Goal: Task Accomplishment & Management: Use online tool/utility

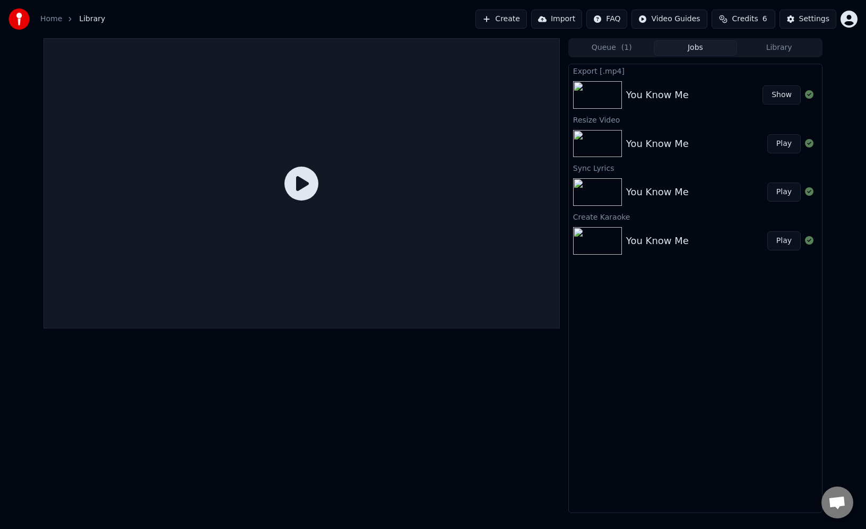
click at [606, 94] on img at bounding box center [597, 95] width 49 height 28
click at [303, 183] on icon at bounding box center [301, 184] width 34 height 34
click at [49, 22] on link "Home" at bounding box center [51, 19] width 22 height 11
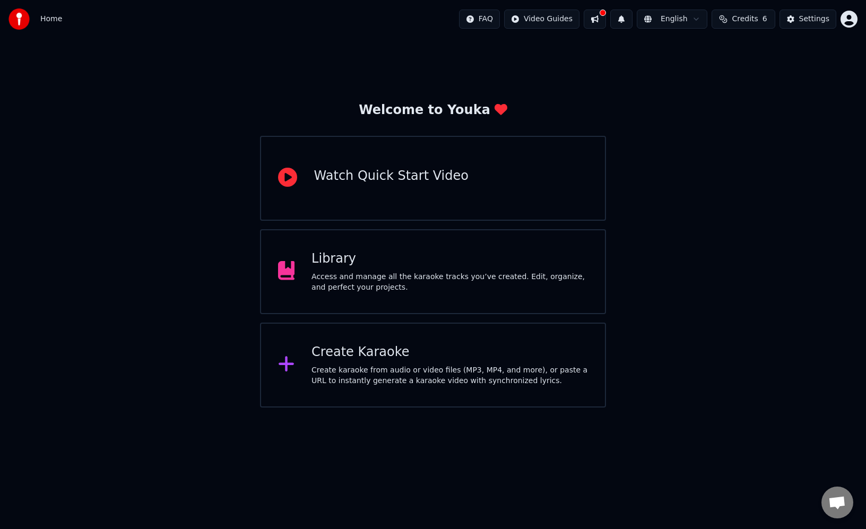
click at [746, 22] on span "Credits" at bounding box center [745, 19] width 26 height 11
click at [595, 24] on button at bounding box center [595, 19] width 22 height 19
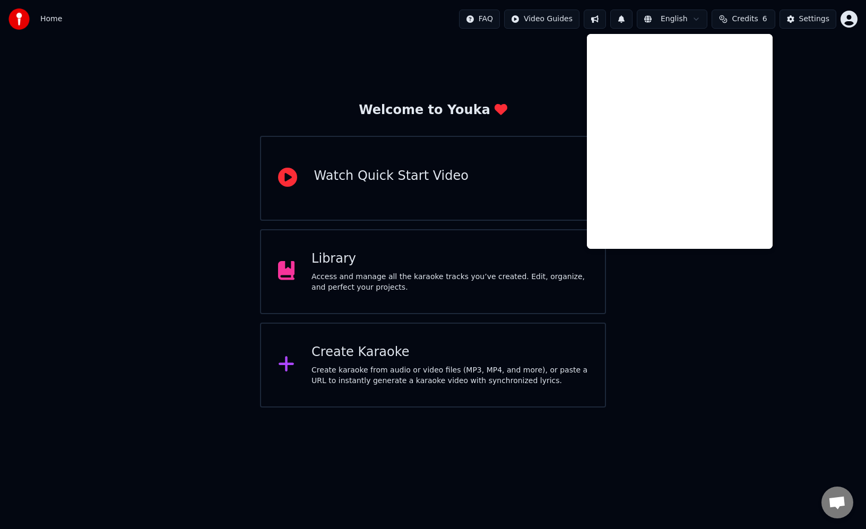
click at [753, 14] on span "Credits" at bounding box center [745, 19] width 26 height 11
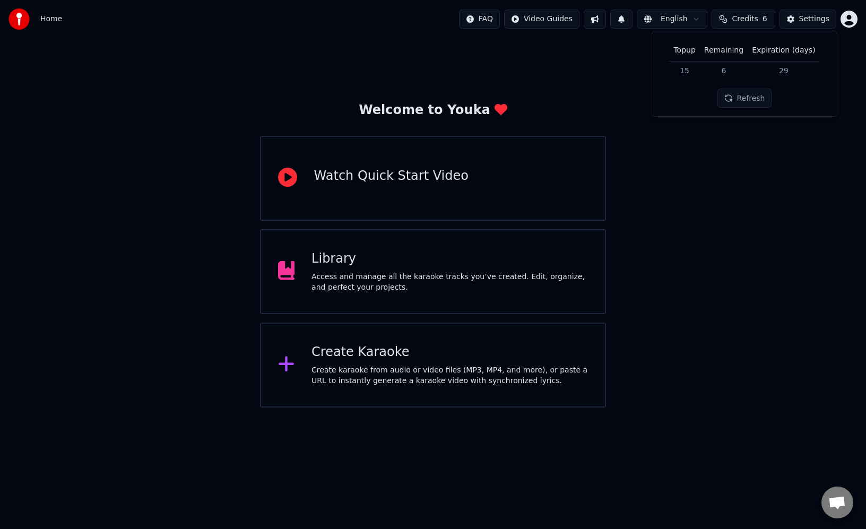
click at [752, 102] on button "Refresh" at bounding box center [745, 98] width 55 height 19
click at [689, 74] on td "15" at bounding box center [684, 70] width 30 height 19
click at [812, 24] on button "Settings" at bounding box center [808, 19] width 57 height 19
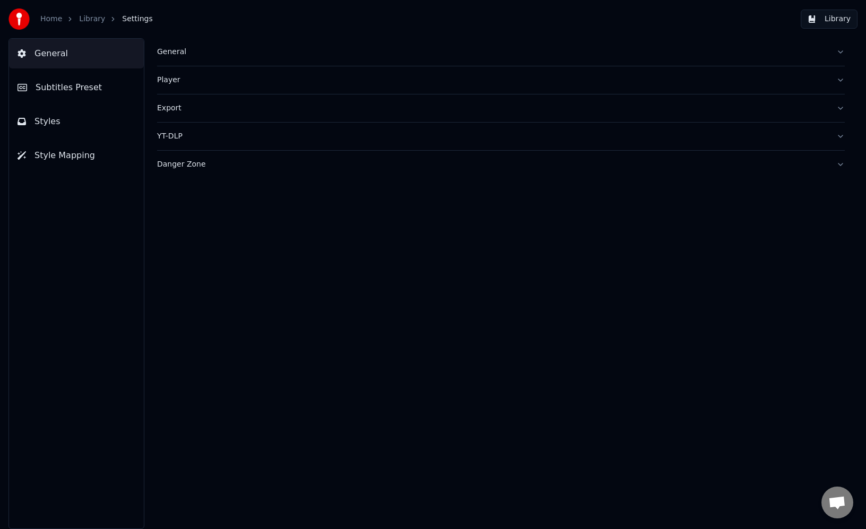
click at [54, 20] on link "Home" at bounding box center [51, 19] width 22 height 11
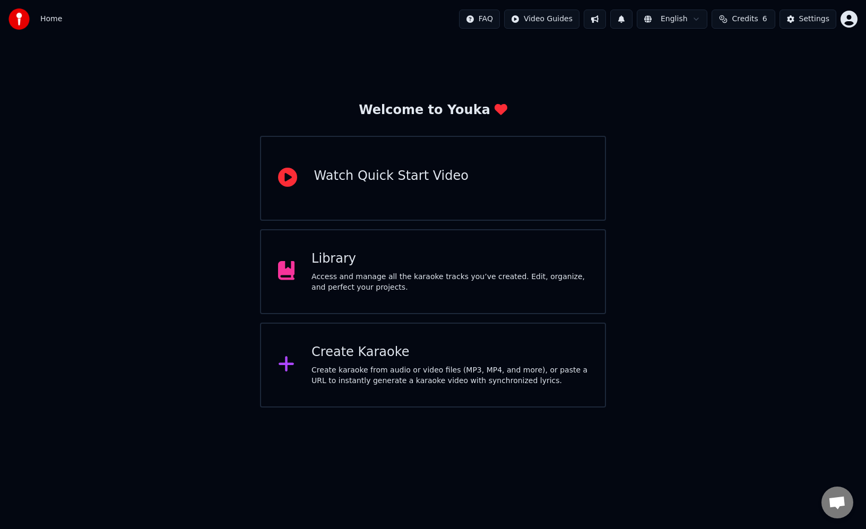
click at [324, 260] on div "Library" at bounding box center [450, 259] width 277 height 17
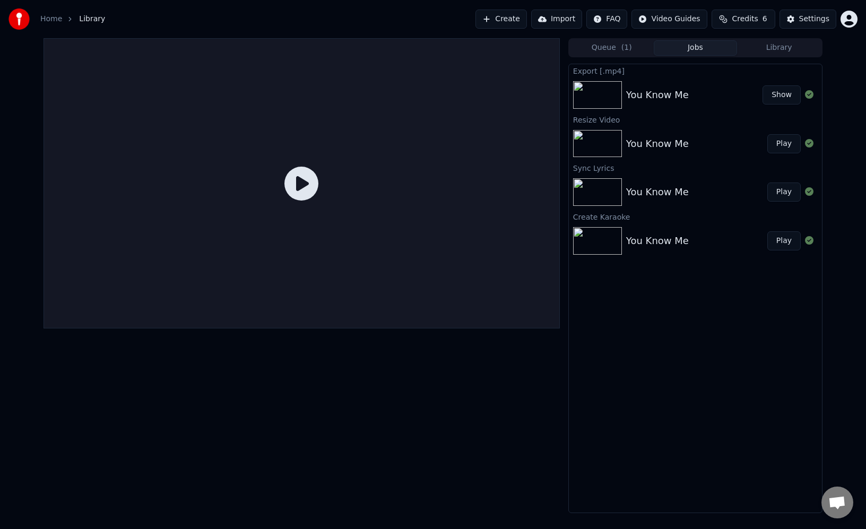
click at [782, 145] on button "Play" at bounding box center [783, 143] width 33 height 19
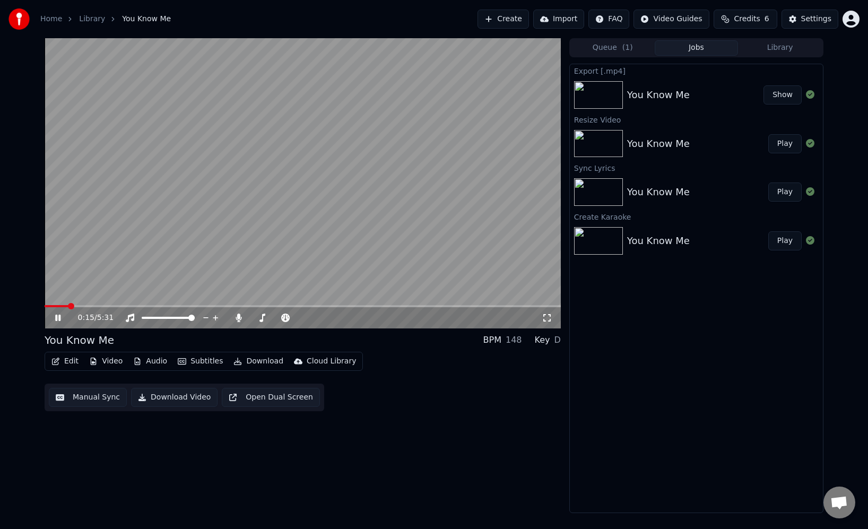
click at [62, 305] on span at bounding box center [57, 306] width 24 height 2
click at [58, 317] on icon at bounding box center [65, 318] width 25 height 8
click at [72, 360] on button "Edit" at bounding box center [65, 361] width 36 height 15
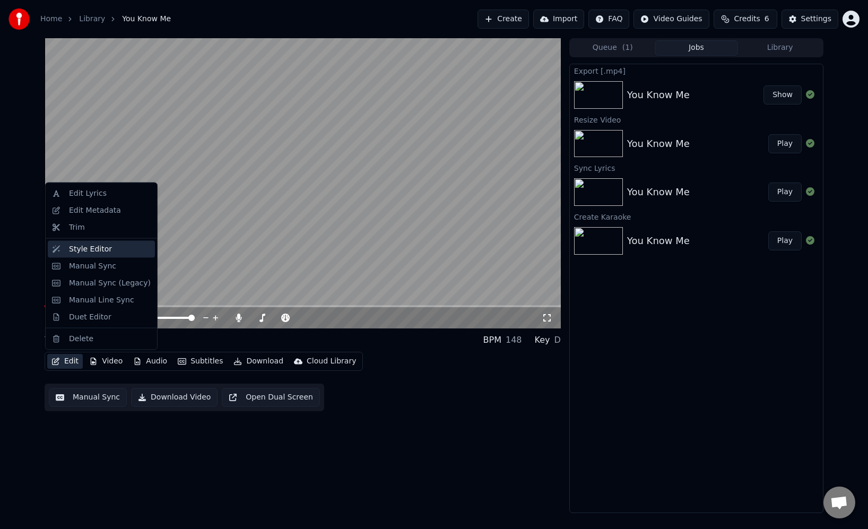
click at [111, 253] on div "Style Editor" at bounding box center [110, 249] width 82 height 11
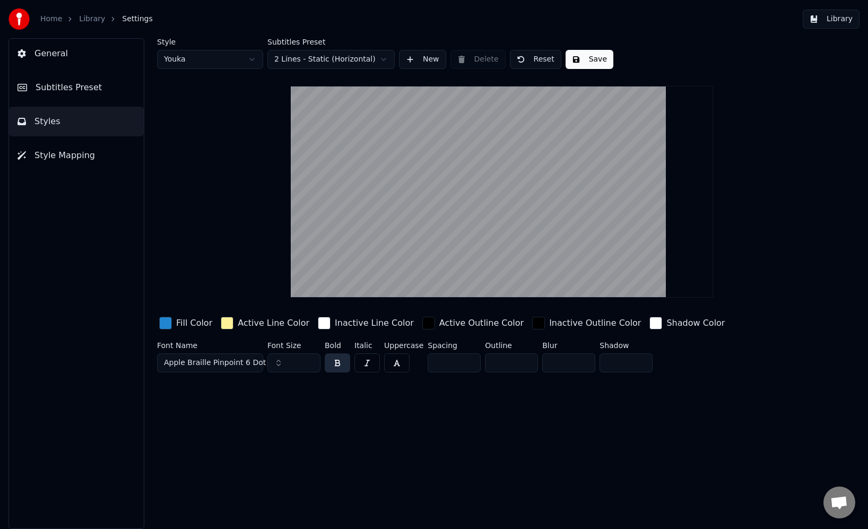
click at [63, 59] on span "General" at bounding box center [50, 53] width 33 height 13
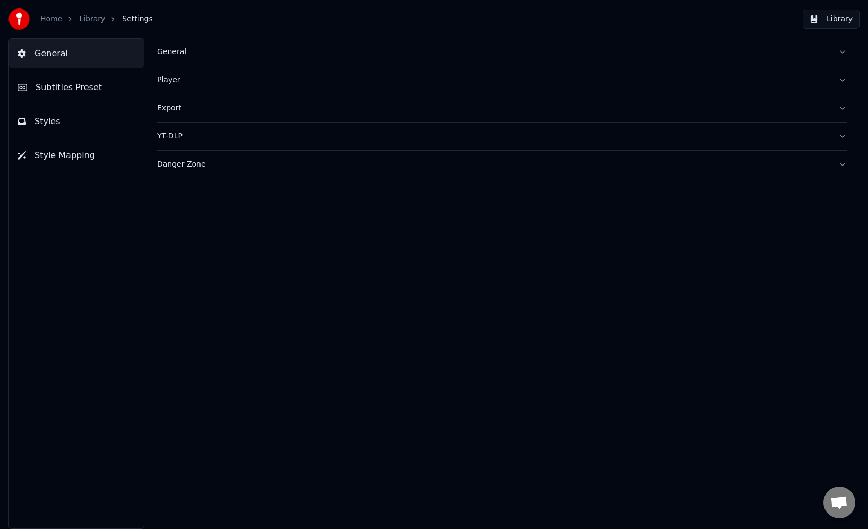
click at [63, 94] on button "Subtitles Preset" at bounding box center [76, 88] width 135 height 30
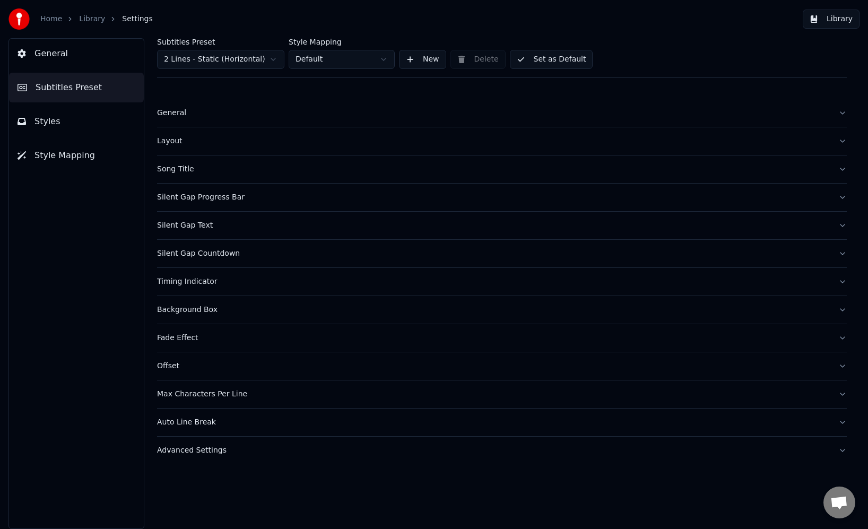
click at [177, 170] on div "Song Title" at bounding box center [493, 169] width 673 height 11
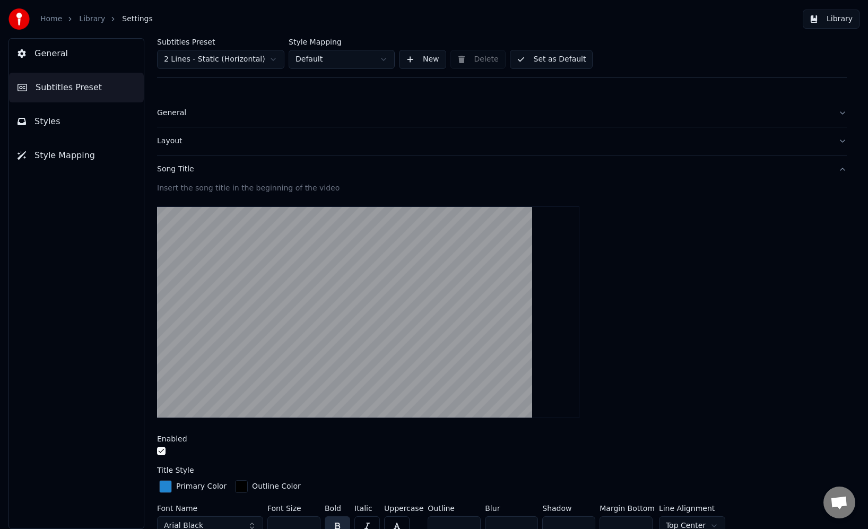
click at [370, 257] on video at bounding box center [368, 312] width 422 height 212
click at [182, 142] on div "Layout" at bounding box center [493, 141] width 673 height 11
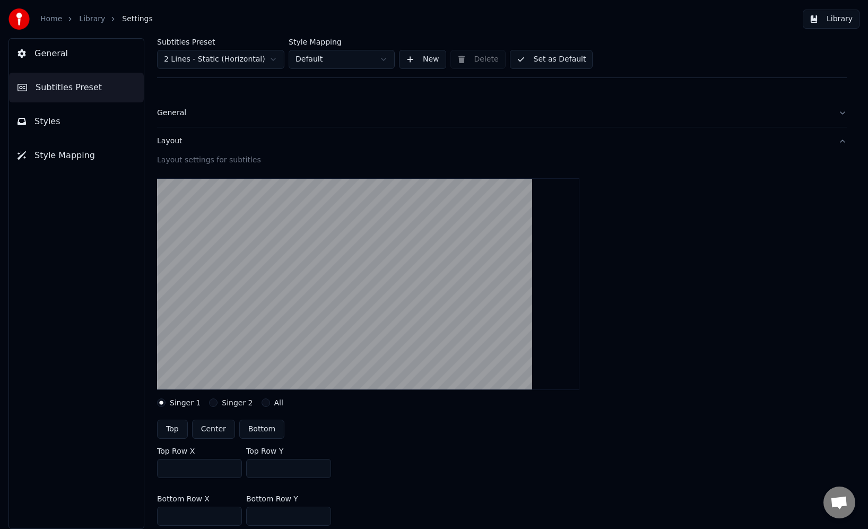
click at [172, 114] on div "General" at bounding box center [493, 113] width 673 height 11
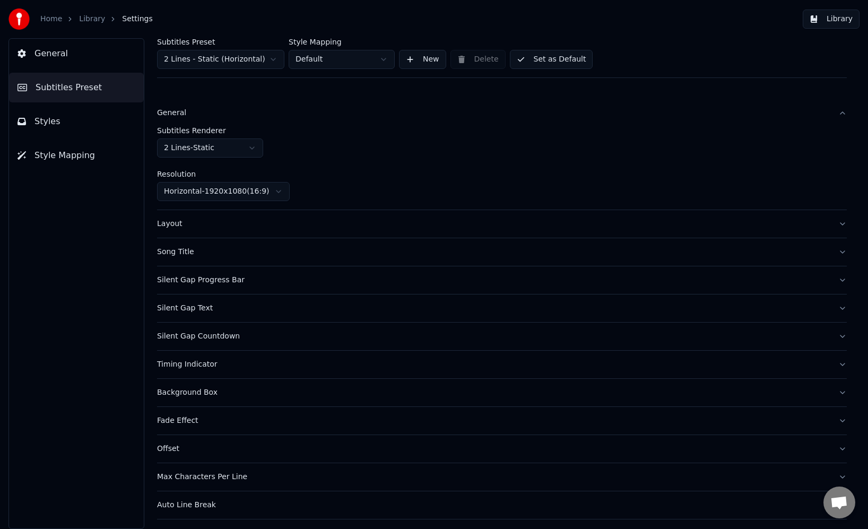
click at [186, 254] on div "Song Title" at bounding box center [493, 252] width 673 height 11
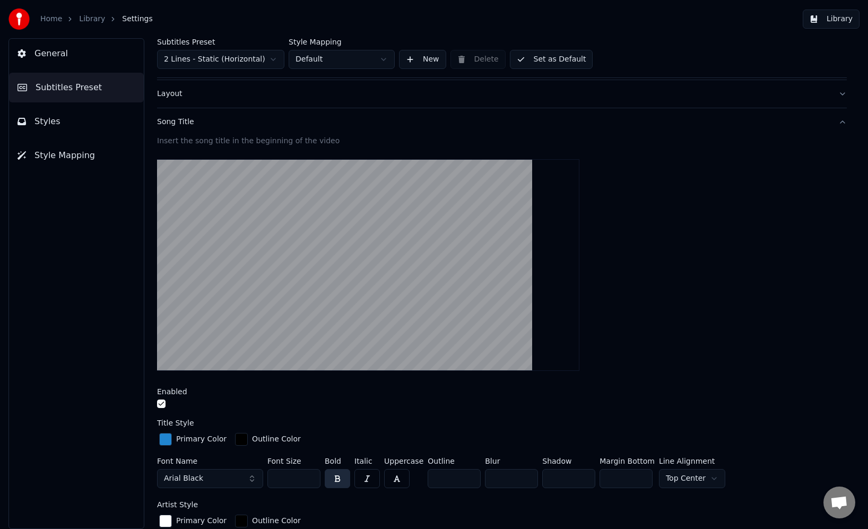
scroll to position [39, 0]
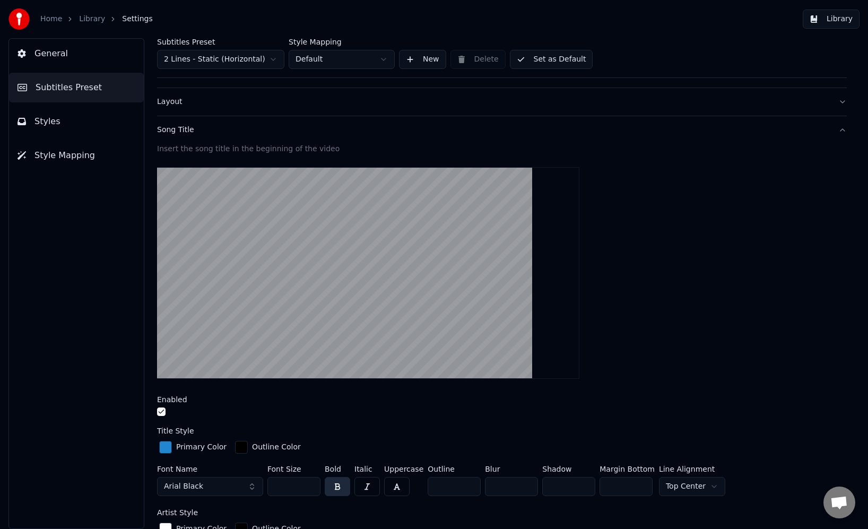
click at [72, 123] on button "Styles" at bounding box center [76, 122] width 135 height 30
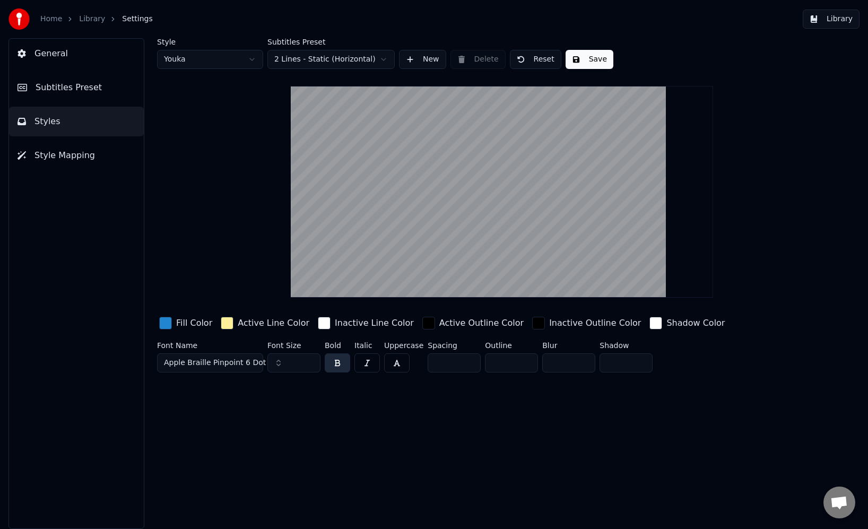
click at [49, 51] on span "General" at bounding box center [50, 53] width 33 height 13
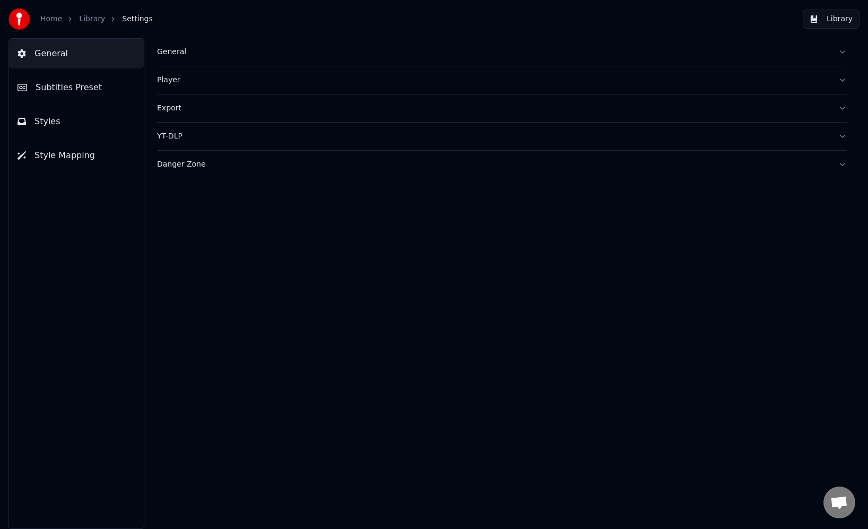
click at [93, 20] on link "Library" at bounding box center [92, 19] width 26 height 11
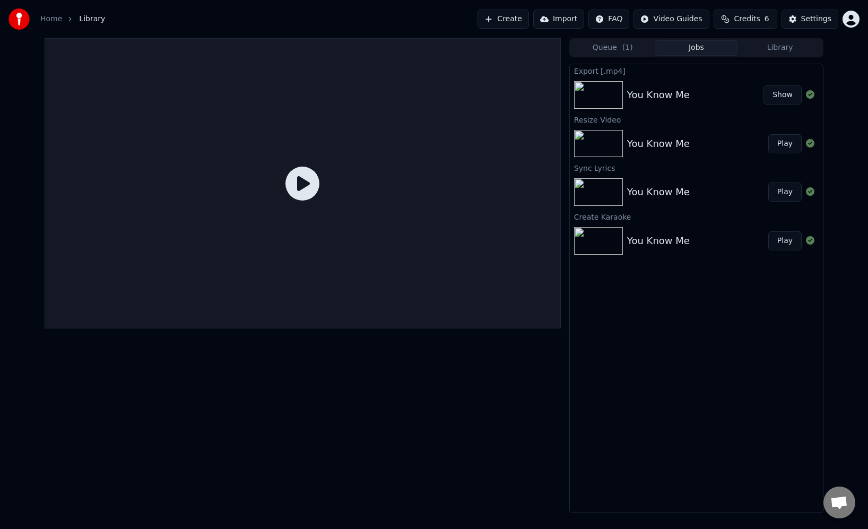
click at [506, 23] on button "Create" at bounding box center [503, 19] width 51 height 19
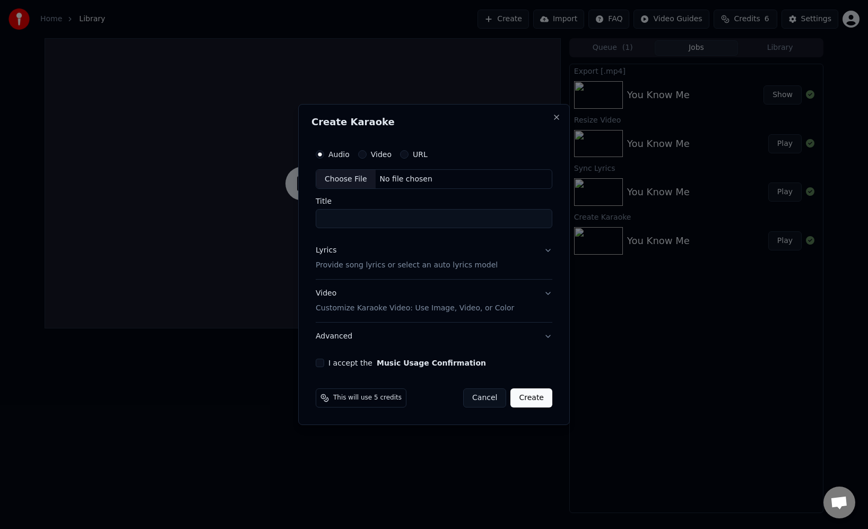
click at [364, 157] on button "Video" at bounding box center [362, 154] width 8 height 8
click at [482, 404] on button "Cancel" at bounding box center [484, 398] width 43 height 19
